Goal: Navigation & Orientation: Find specific page/section

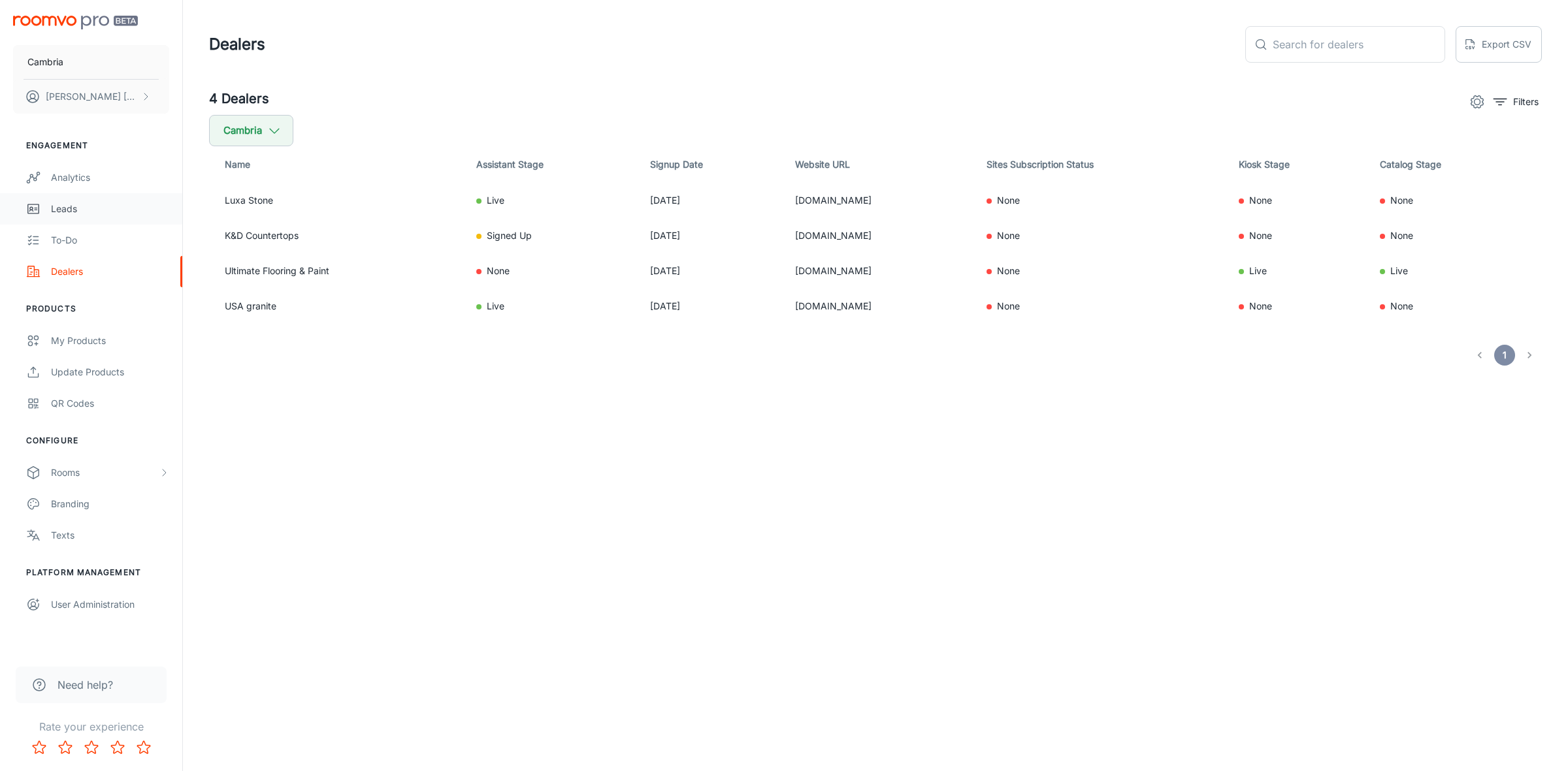
click at [83, 212] on div "Leads" at bounding box center [110, 209] width 118 height 15
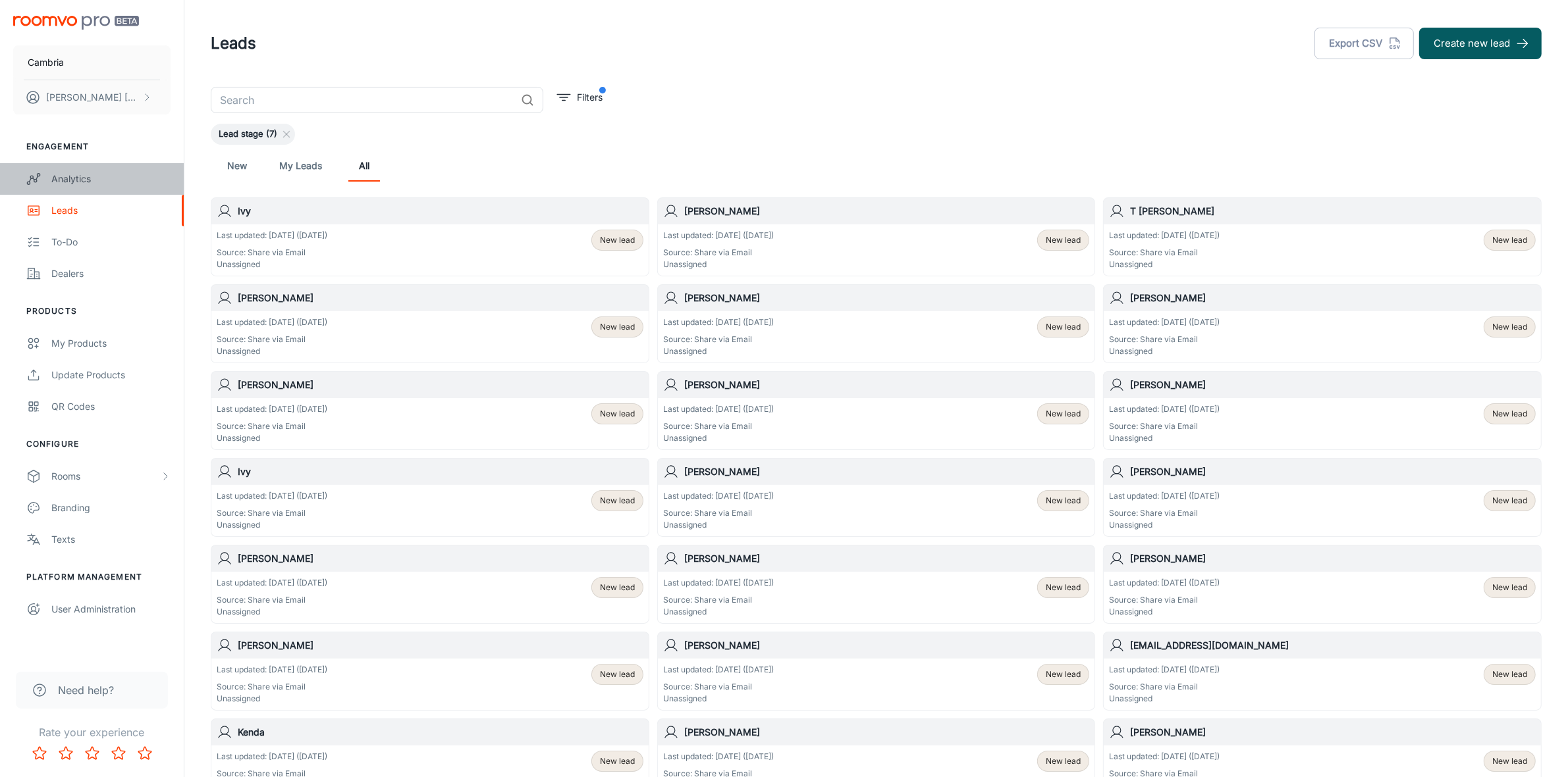
click at [85, 175] on div "Analytics" at bounding box center [110, 179] width 119 height 15
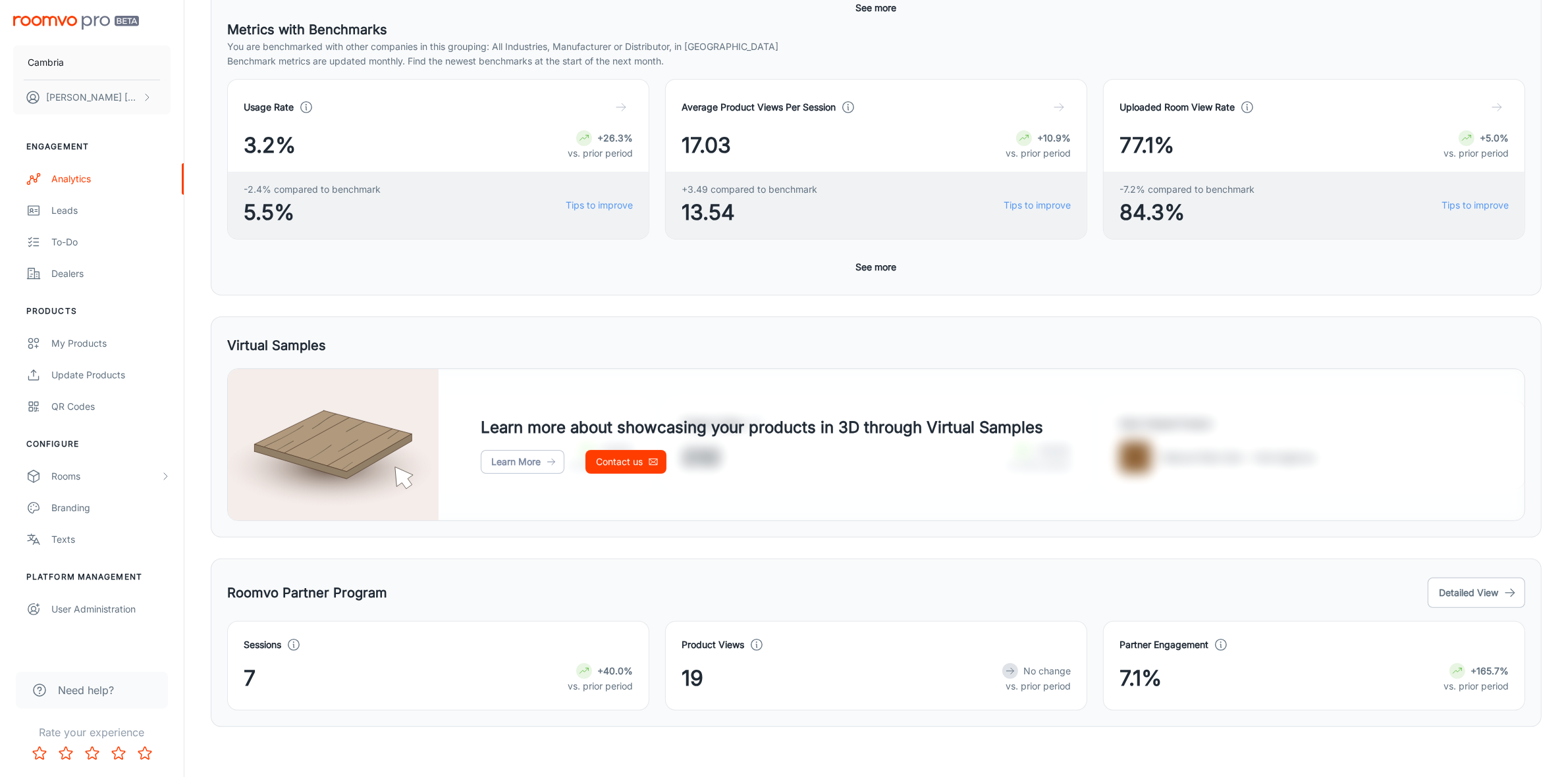
scroll to position [382, 0]
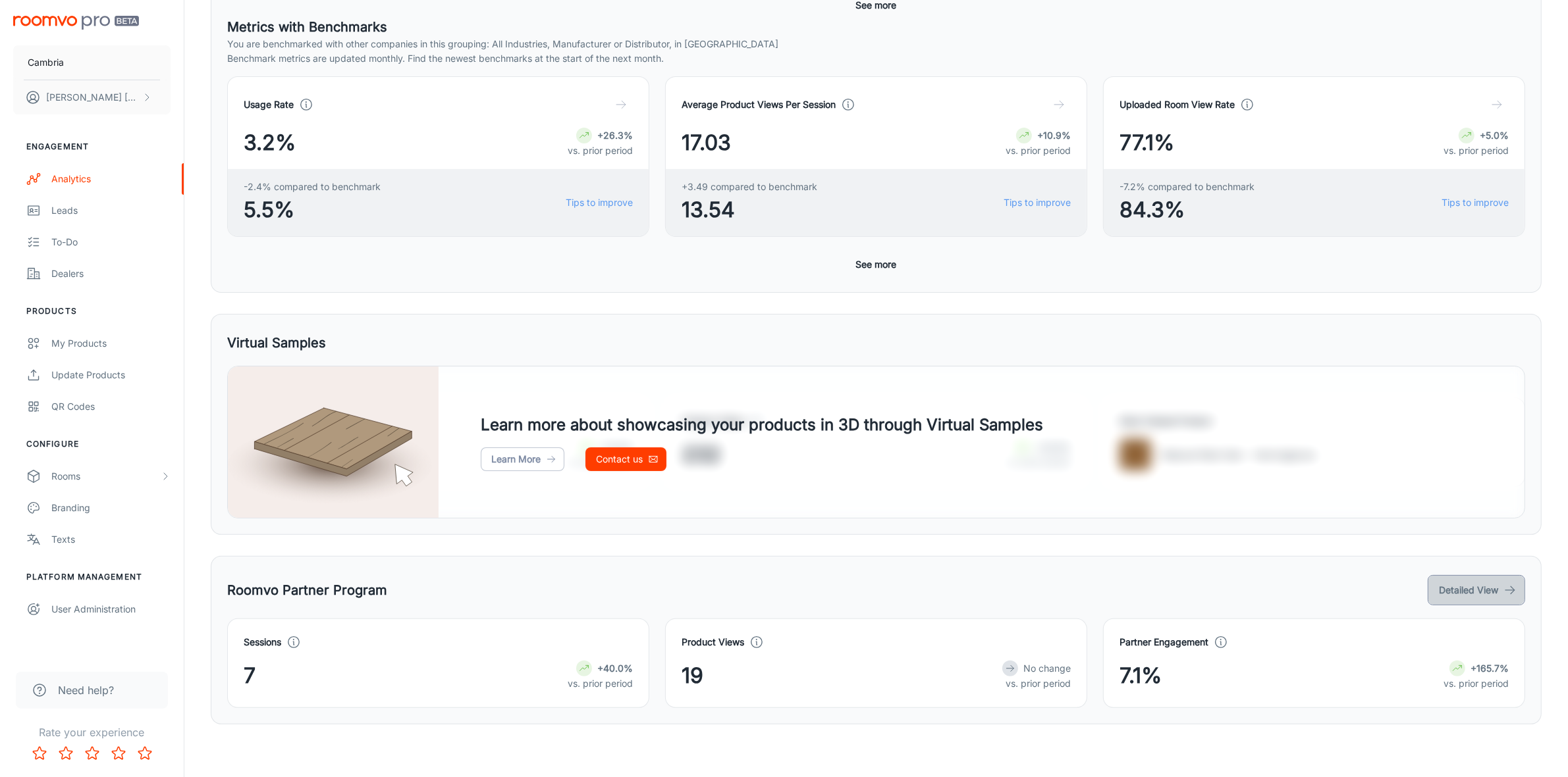
click at [1504, 589] on icon "button" at bounding box center [1510, 590] width 13 height 13
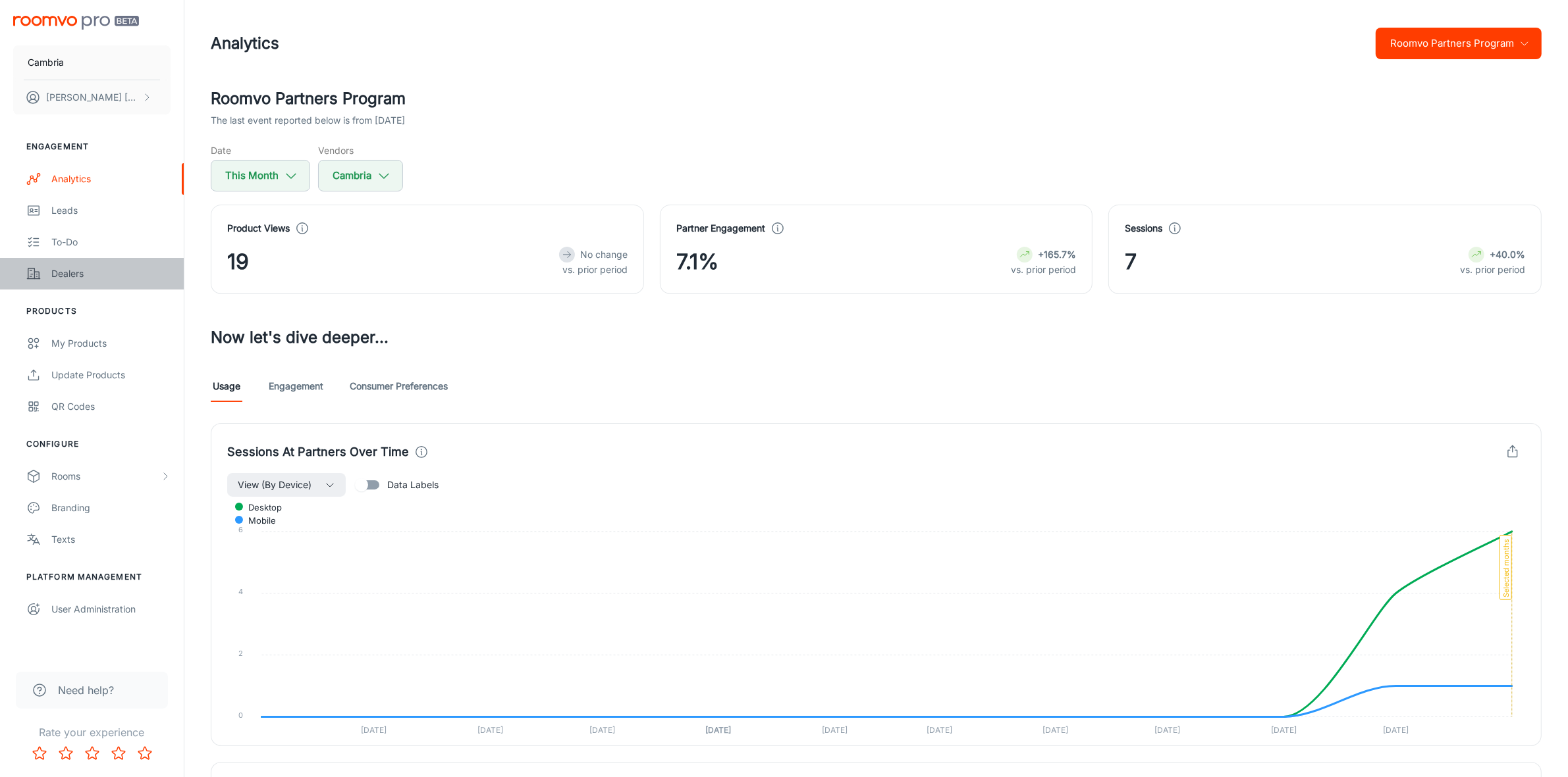
click at [66, 277] on div "Dealers" at bounding box center [110, 274] width 119 height 15
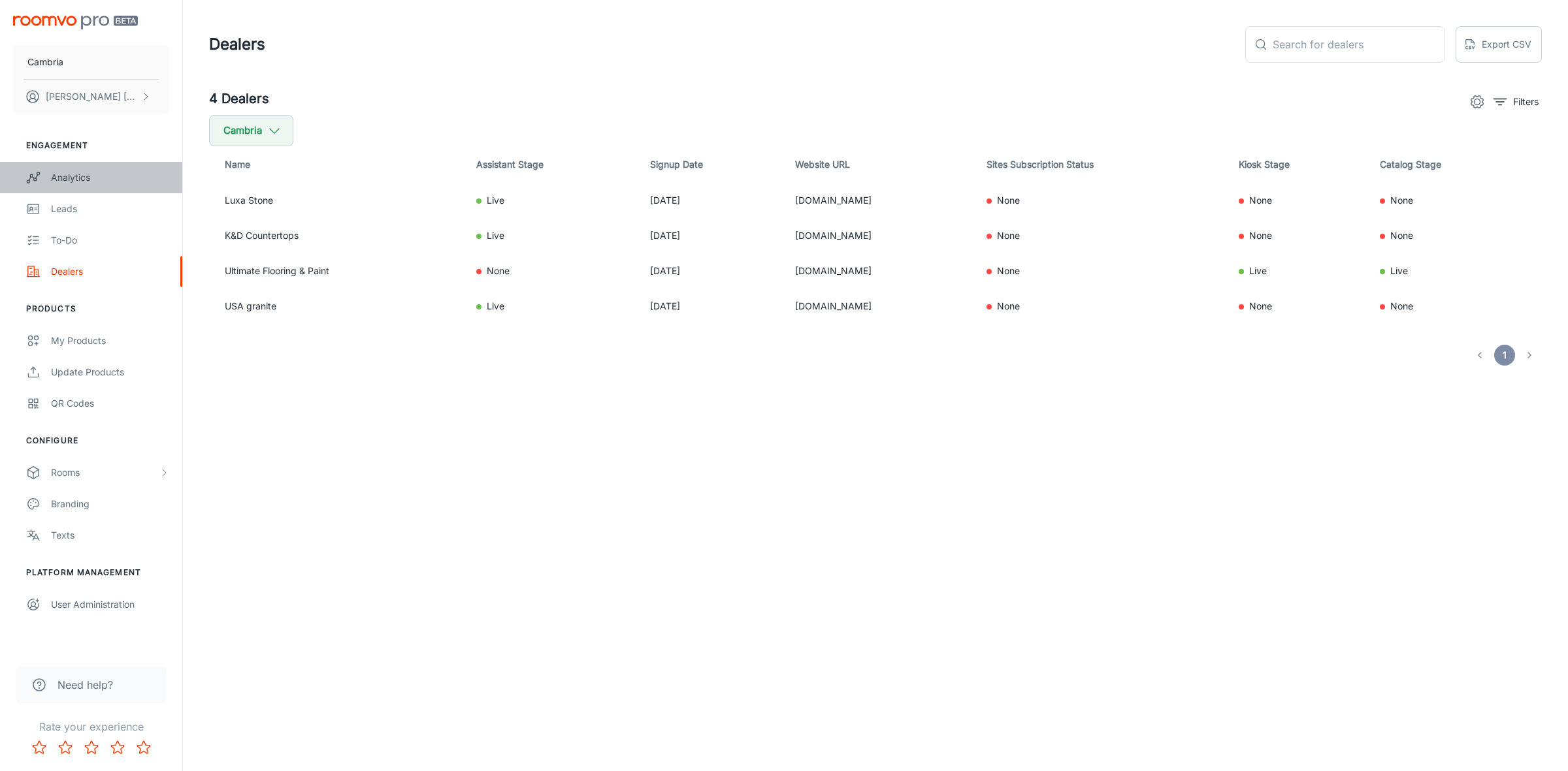
click at [80, 183] on div "Analytics" at bounding box center [110, 177] width 118 height 15
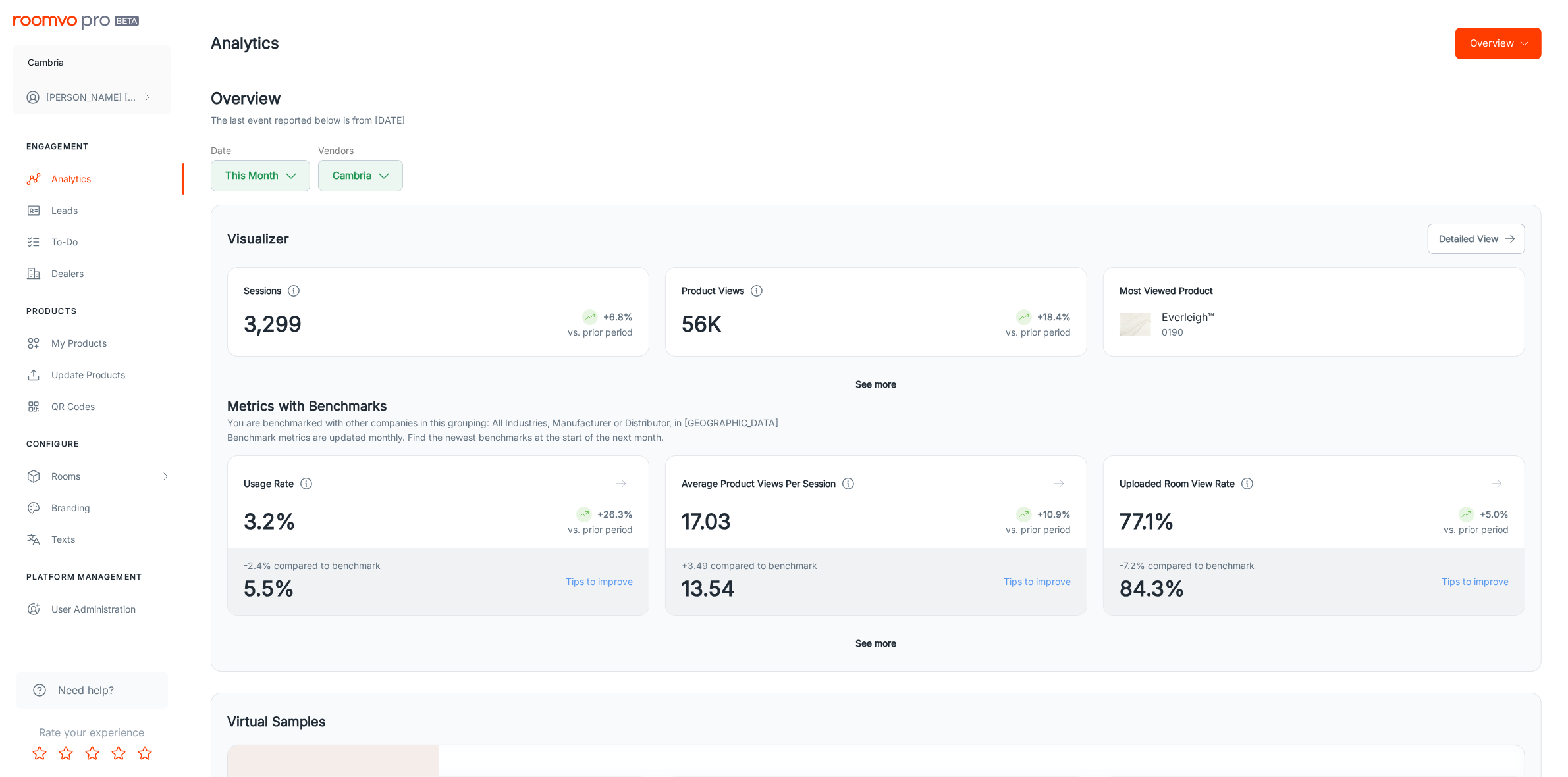
click at [1518, 43] on button "Overview" at bounding box center [1498, 43] width 86 height 31
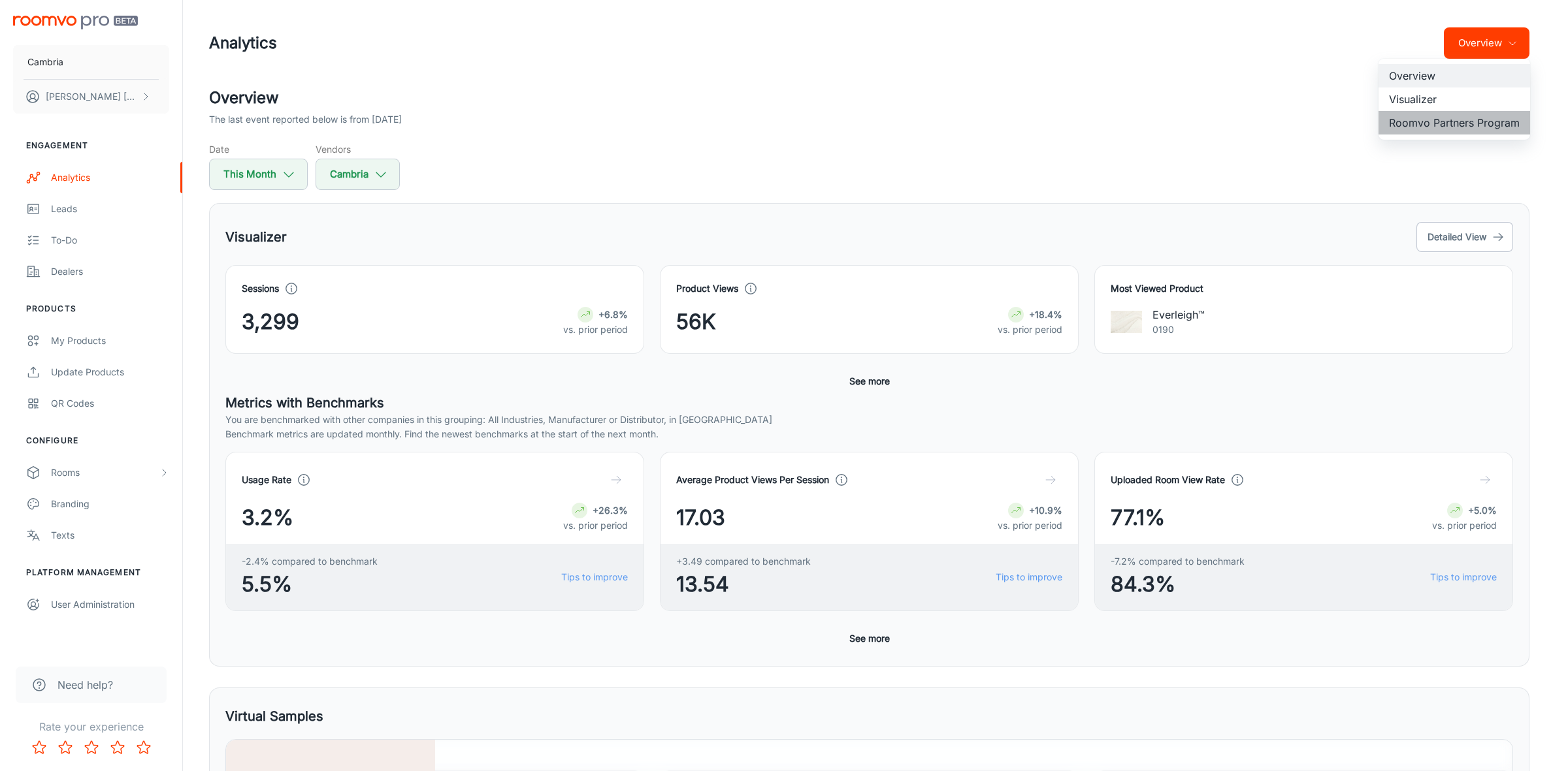
click at [1451, 124] on li "Roomvo Partners Program" at bounding box center [1454, 123] width 152 height 24
